Goal: Navigation & Orientation: Find specific page/section

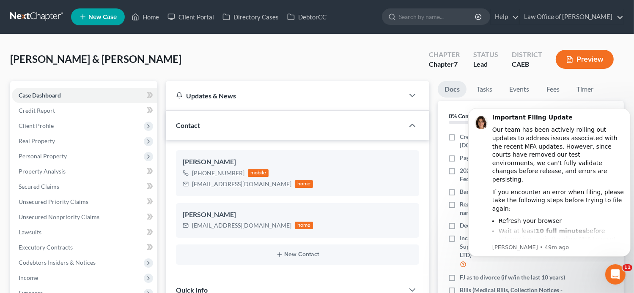
scroll to position [304, 0]
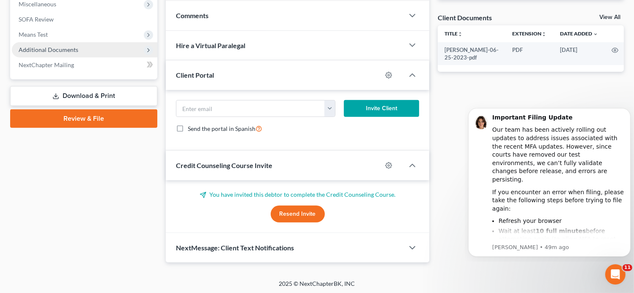
click at [57, 44] on span "Additional Documents" at bounding box center [84, 49] width 145 height 15
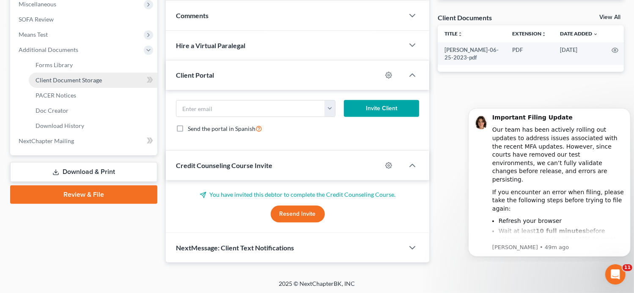
click at [77, 82] on span "Client Document Storage" at bounding box center [69, 80] width 66 height 7
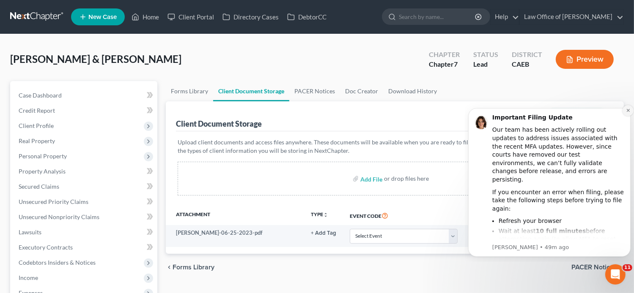
click at [625, 112] on icon "Dismiss notification" at bounding box center [627, 110] width 5 height 5
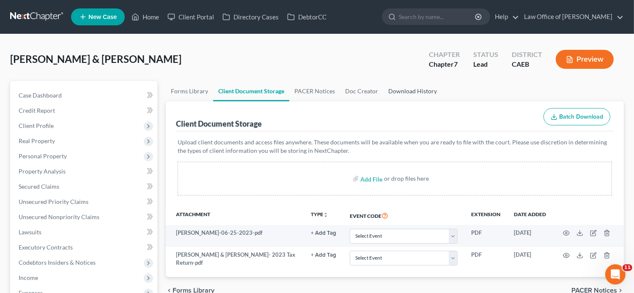
click at [433, 92] on link "Download History" at bounding box center [412, 91] width 59 height 20
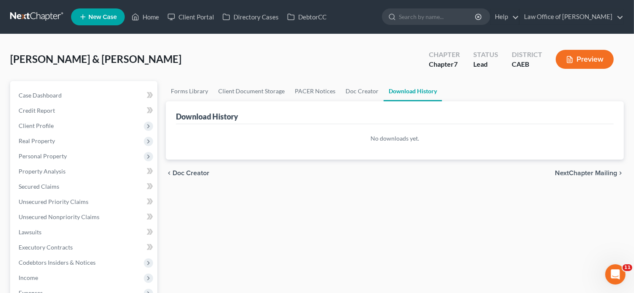
click at [433, 92] on link "Download History" at bounding box center [413, 91] width 58 height 20
click at [79, 100] on link "Case Dashboard" at bounding box center [84, 95] width 145 height 15
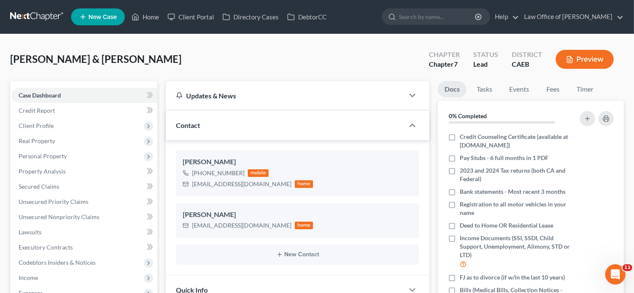
click at [234, 77] on div "Cortez, Joe & Maria Upgraded Chapter Chapter 7 Status Lead District CAEB Preview" at bounding box center [317, 62] width 614 height 37
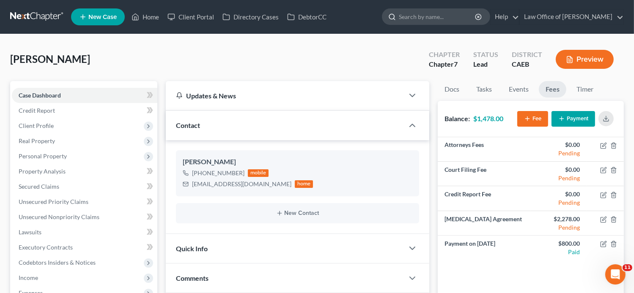
click at [427, 16] on input "search" at bounding box center [437, 17] width 77 height 16
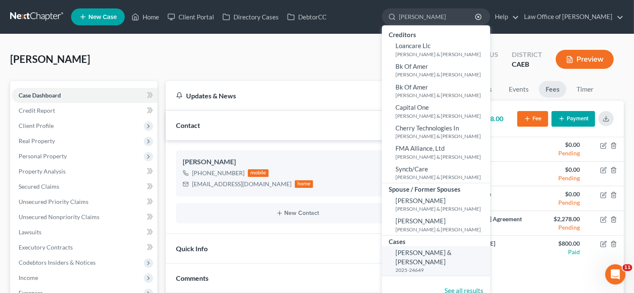
type input "[PERSON_NAME]"
click at [452, 256] on span "[PERSON_NAME] & [PERSON_NAME]" at bounding box center [423, 257] width 56 height 16
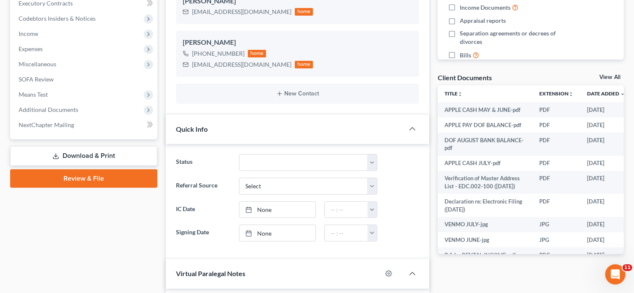
scroll to position [482, 0]
click at [42, 108] on span "Additional Documents" at bounding box center [49, 109] width 60 height 7
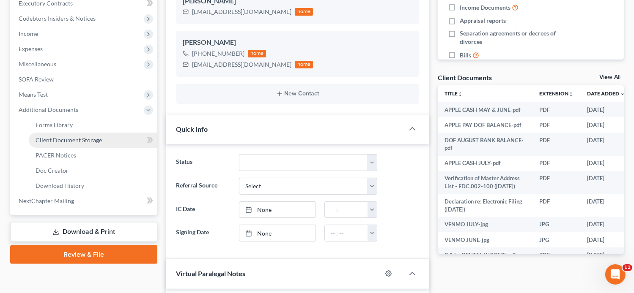
click at [83, 140] on span "Client Document Storage" at bounding box center [69, 140] width 66 height 7
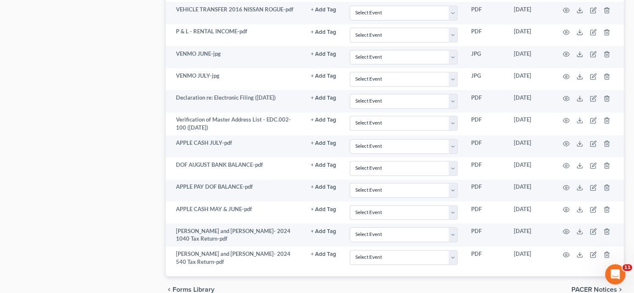
scroll to position [1617, 0]
